Goal: Task Accomplishment & Management: Manage account settings

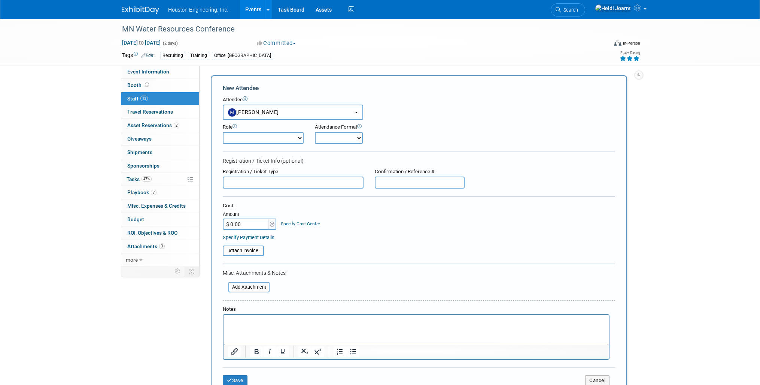
select select "2c8cecc5-e66c-4796-b530-64d798968564"
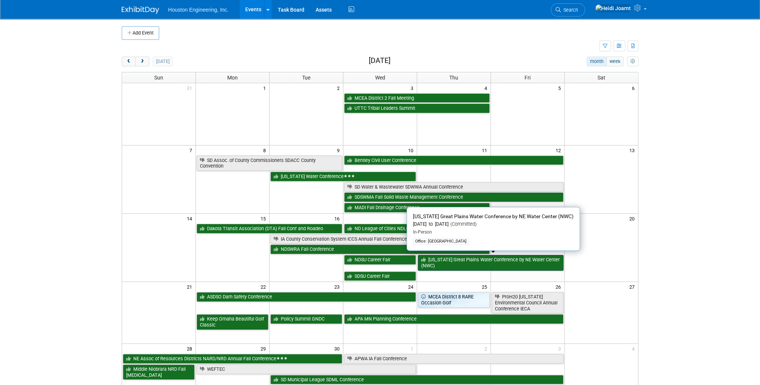
scroll to position [60, 0]
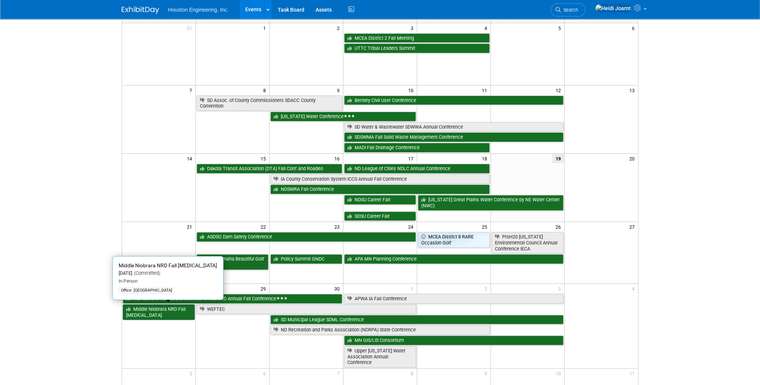
click at [154, 311] on link "Middle Niobrara NRD Fall [MEDICAL_DATA]" at bounding box center [159, 311] width 72 height 15
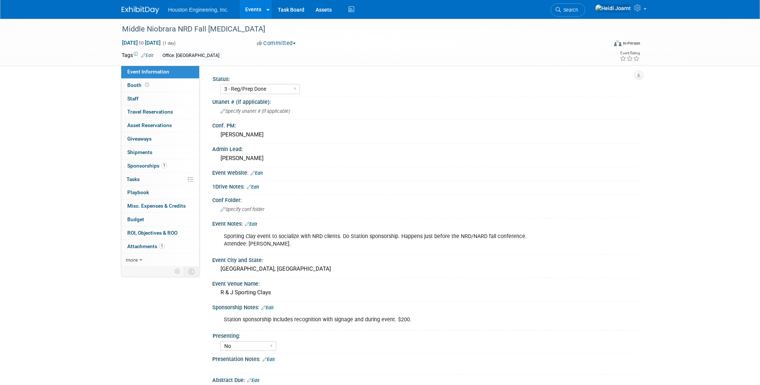
select select "3 - Reg/Prep Done"
select select "No"
select select "Water Resources"
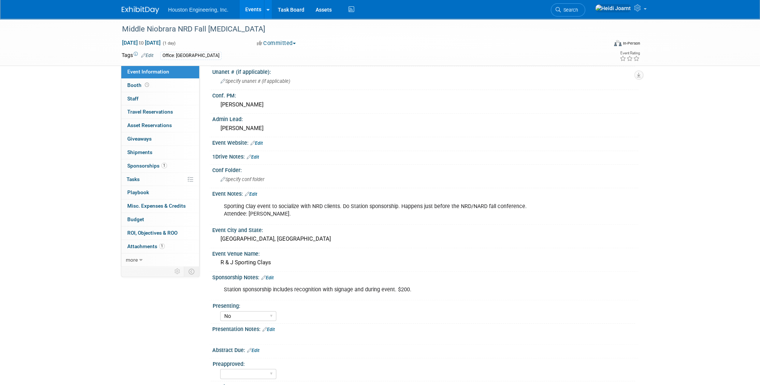
scroll to position [90, 0]
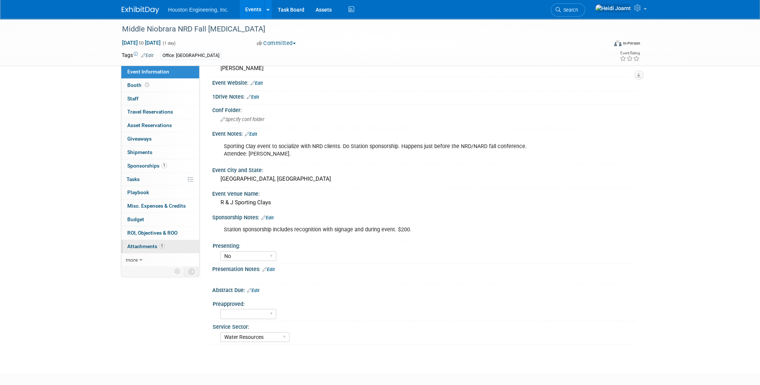
click at [165, 247] on link "1 Attachments 1" at bounding box center [160, 246] width 78 height 13
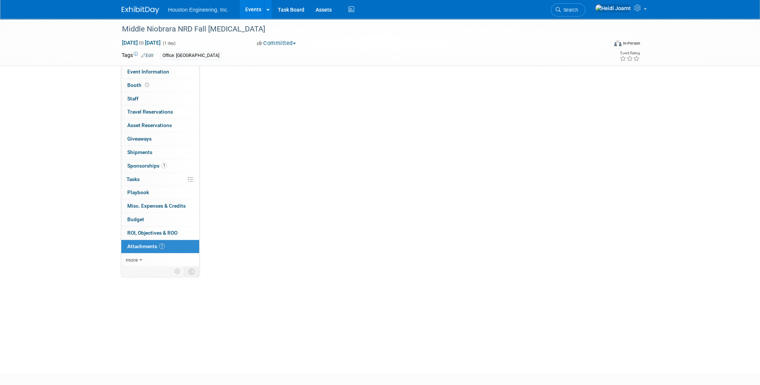
scroll to position [0, 0]
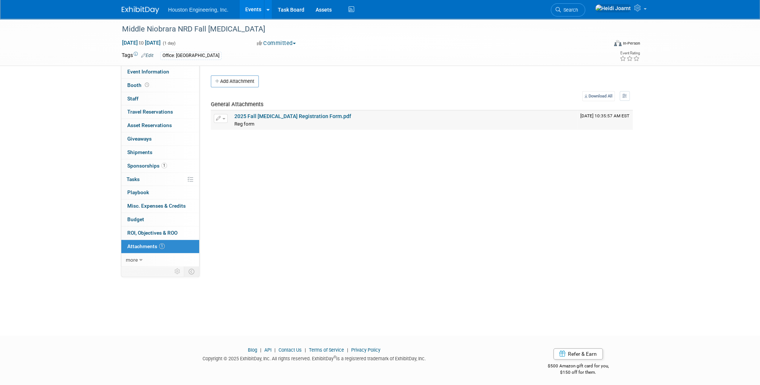
click at [289, 113] on link "2025 Fall Shootout Registration Form.pdf" at bounding box center [292, 116] width 117 height 6
click at [161, 69] on span "Event Information" at bounding box center [148, 72] width 42 height 6
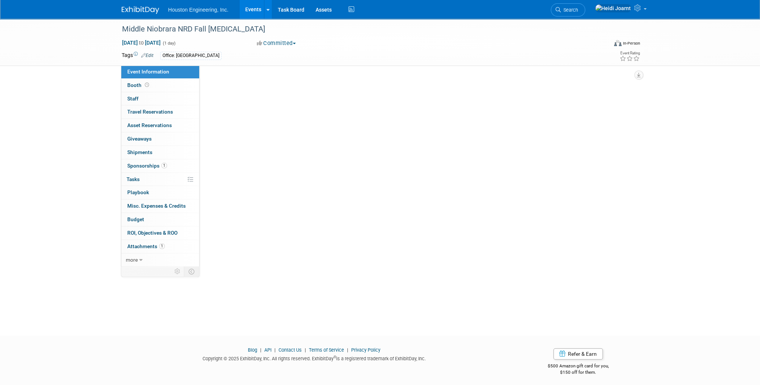
select select "3 - Reg/Prep Done"
select select "No"
select select "Water Resources"
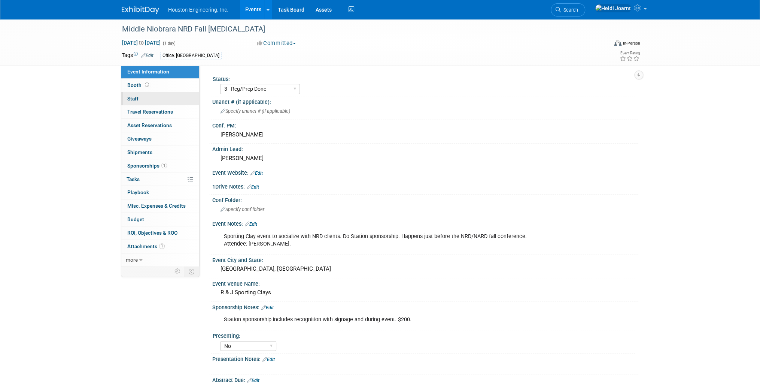
click at [166, 98] on link "0 Staff 0" at bounding box center [160, 98] width 78 height 13
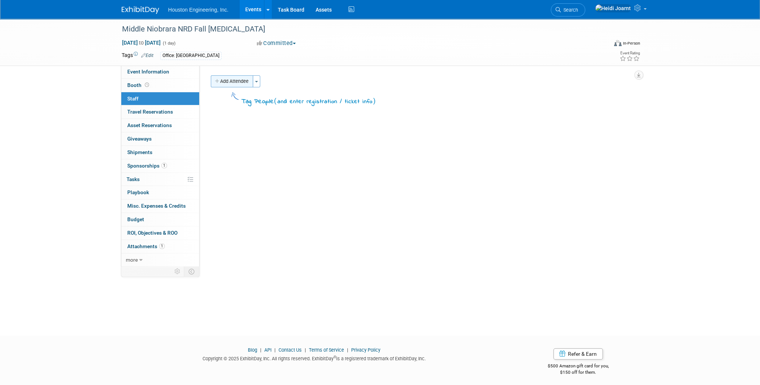
click at [236, 80] on button "Add Attendee" at bounding box center [232, 81] width 42 height 12
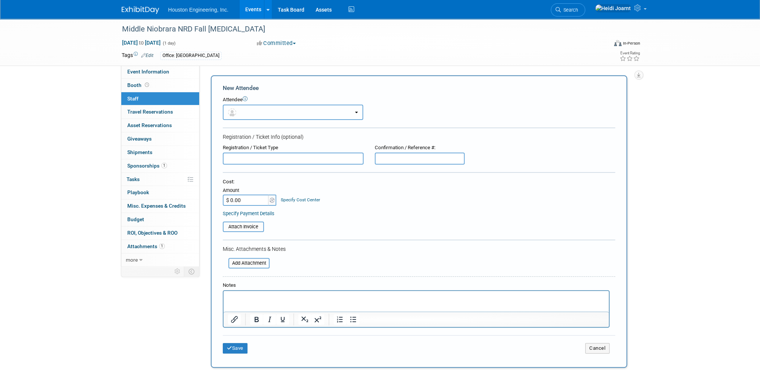
click at [253, 110] on button "button" at bounding box center [293, 111] width 140 height 15
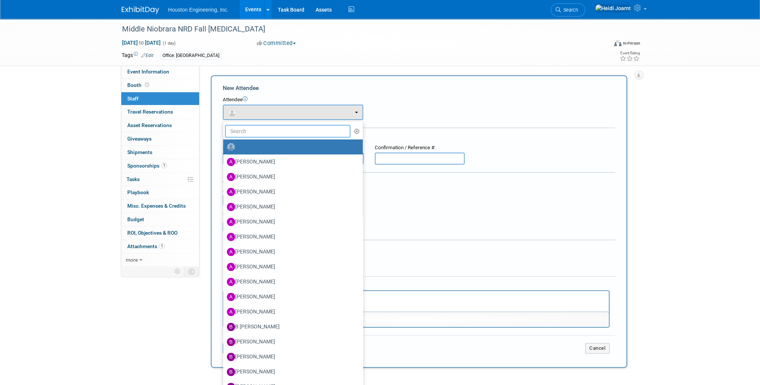
click at [259, 134] on input "text" at bounding box center [287, 131] width 125 height 13
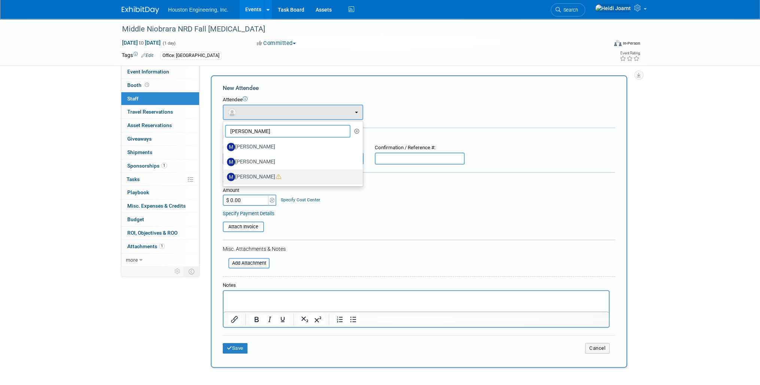
type input "mike"
click at [279, 172] on label "[PERSON_NAME]" at bounding box center [291, 177] width 128 height 12
click at [224, 173] on input "[PERSON_NAME]" at bounding box center [221, 175] width 5 height 5
select select "4d2b463a-42f3-4c93-a499-6e8d9609c702"
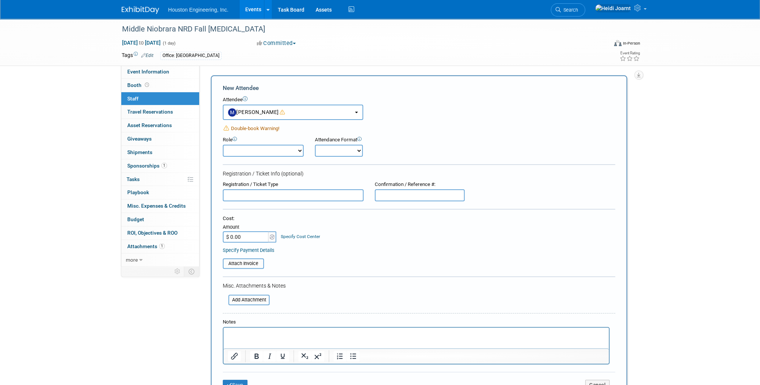
click at [276, 334] on p "Rich Text Area. Press ALT-0 for help." at bounding box center [416, 333] width 377 height 7
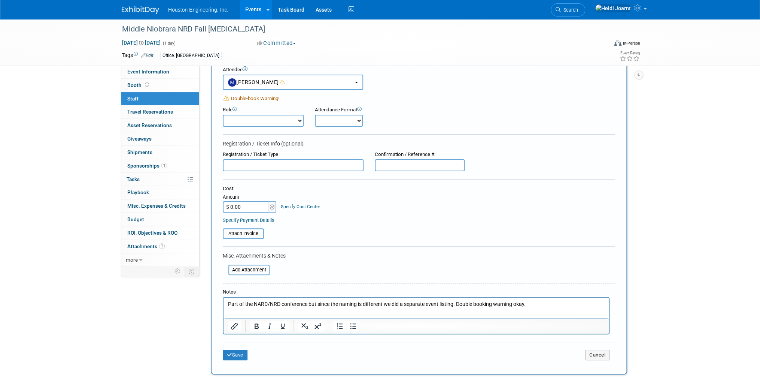
click at [273, 118] on select "Conf Attendee Conf PM Demonstrator Host Planner Presenter Sales Representative" at bounding box center [263, 121] width 81 height 12
select select "200"
click at [223, 115] on select "Conf Attendee Conf PM Demonstrator Host Planner Presenter Sales Representative" at bounding box center [263, 121] width 81 height 12
click at [242, 352] on button "Save" at bounding box center [235, 354] width 25 height 10
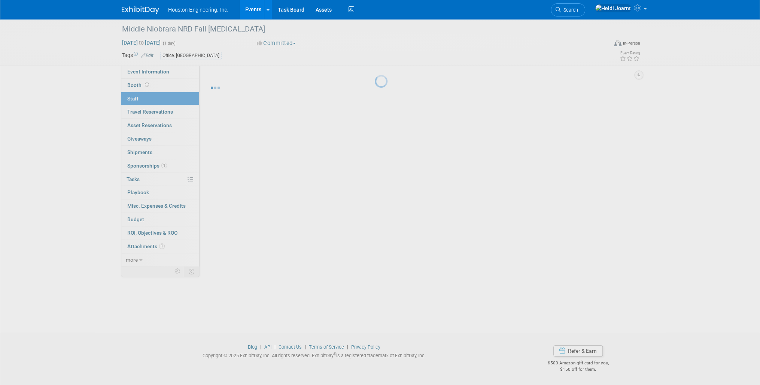
scroll to position [3, 0]
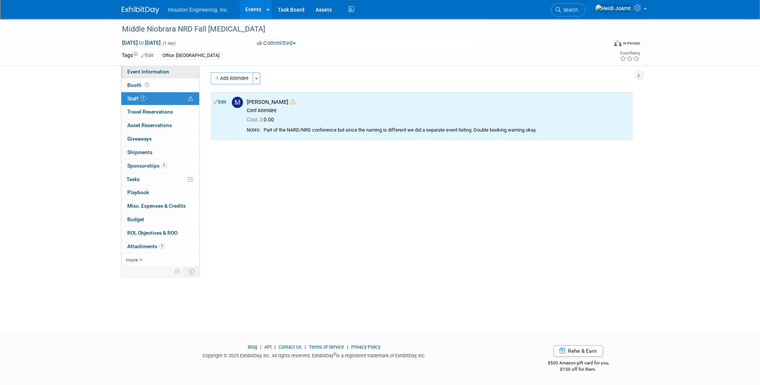
click at [161, 73] on span "Event Information" at bounding box center [148, 72] width 42 height 6
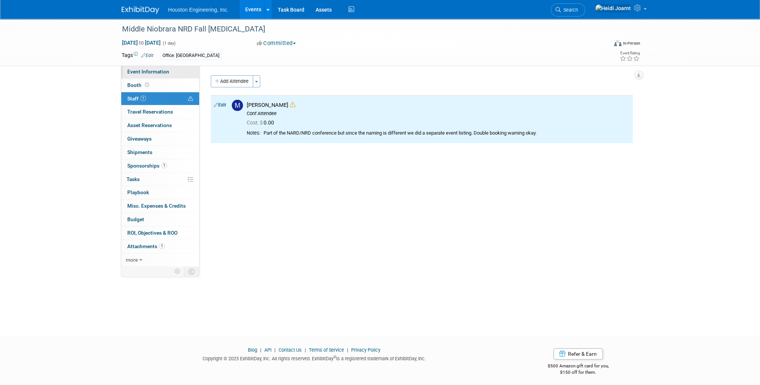
select select "3 - Reg/Prep Done"
select select "No"
select select "Water Resources"
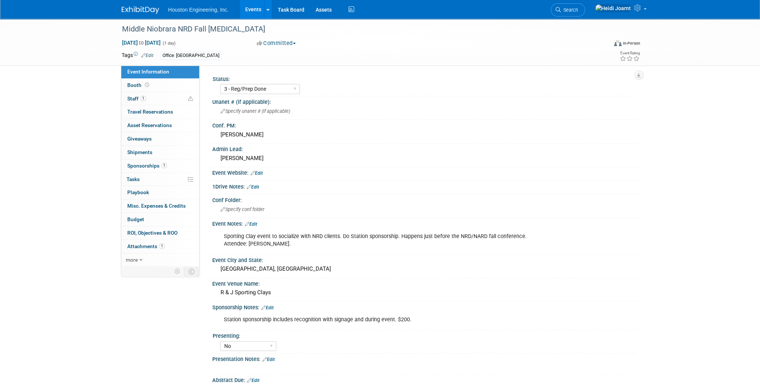
click at [249, 12] on link "Events" at bounding box center [253, 9] width 27 height 19
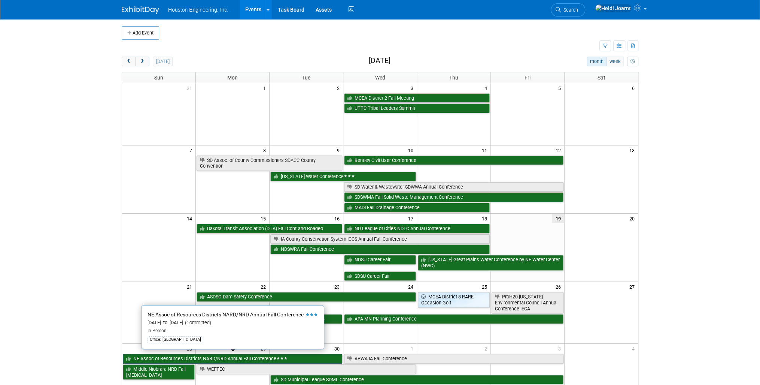
click at [214, 354] on link "NE Assoc of Resources Districts NARD/NRD Annual Fall Conference" at bounding box center [232, 359] width 219 height 10
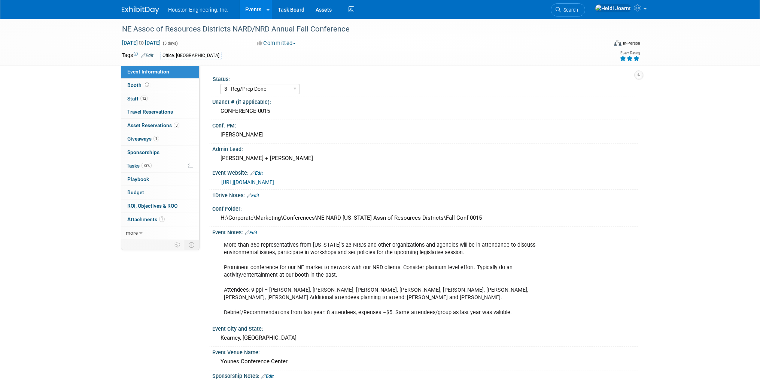
select select "3 - Reg/Prep Done"
select select "Pending"
select select "Water Resources"
